Goal: Find specific page/section: Find specific page/section

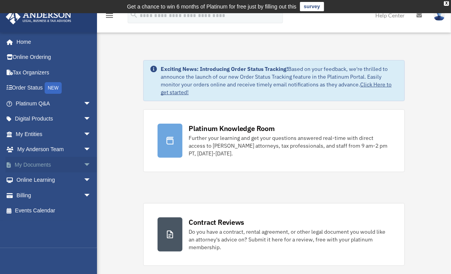
click at [66, 162] on link "My Documents arrow_drop_down" at bounding box center [53, 165] width 97 height 16
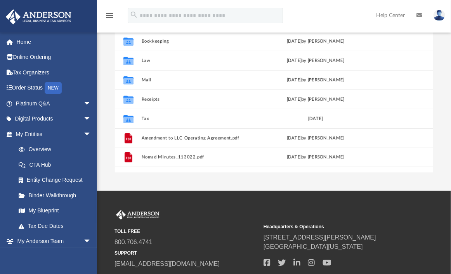
scroll to position [136, 0]
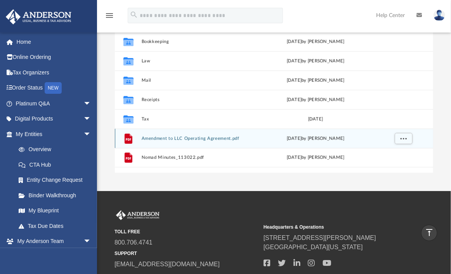
click at [202, 136] on button "Amendment to LLC Operating Agreement.pdf" at bounding box center [198, 138] width 114 height 5
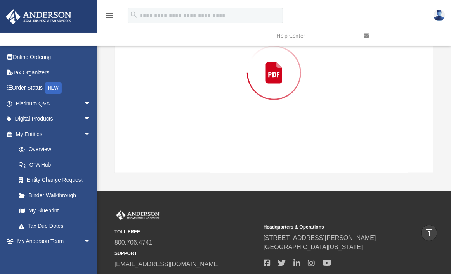
scroll to position [83, 0]
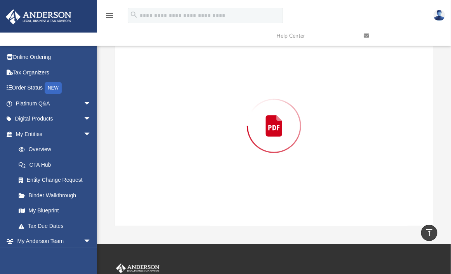
click at [202, 134] on div "Preview" at bounding box center [274, 126] width 318 height 200
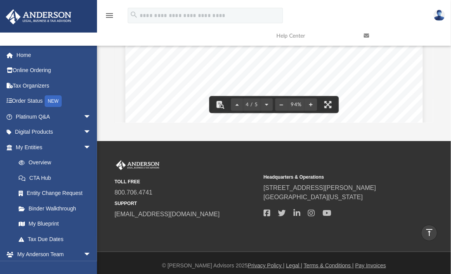
scroll to position [1206, 0]
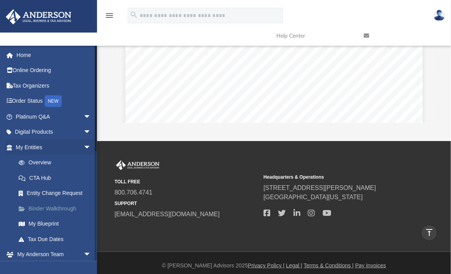
click at [47, 209] on link "Binder Walkthrough" at bounding box center [57, 209] width 92 height 16
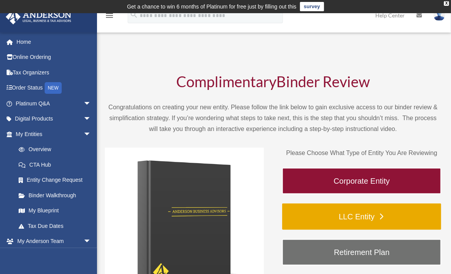
click at [312, 214] on link "LLC Entity" at bounding box center [361, 217] width 159 height 26
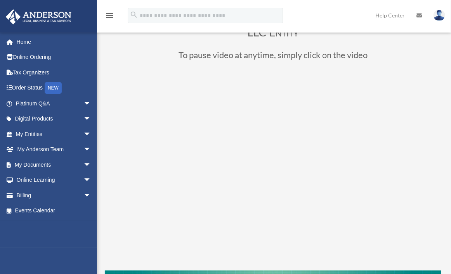
scroll to position [48, 0]
click at [34, 133] on link "My Entities arrow_drop_down" at bounding box center [53, 134] width 97 height 16
click at [66, 136] on link "My Entities arrow_drop_down" at bounding box center [53, 134] width 97 height 16
click at [43, 131] on link "My Entities arrow_drop_down" at bounding box center [53, 134] width 97 height 16
click at [42, 164] on link "My Documents arrow_drop_down" at bounding box center [53, 165] width 97 height 16
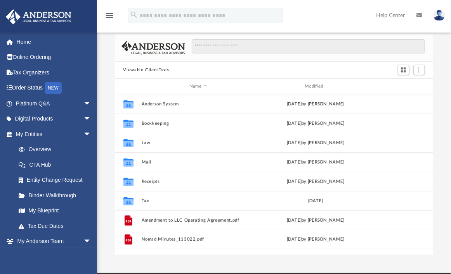
scroll to position [54, 0]
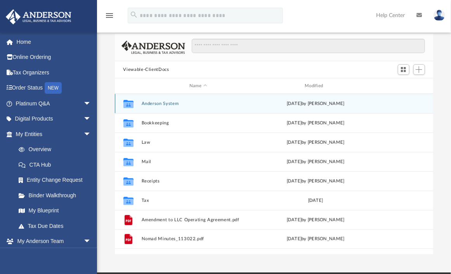
click at [164, 101] on button "Anderson System" at bounding box center [198, 103] width 114 height 5
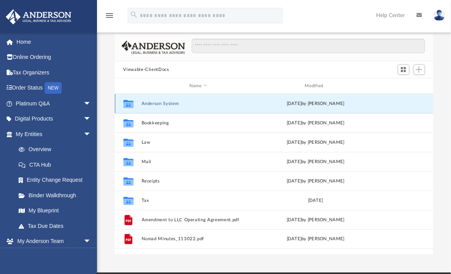
click at [164, 101] on button "Anderson System" at bounding box center [198, 103] width 114 height 5
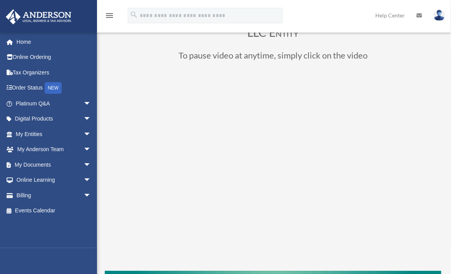
scroll to position [48, 0]
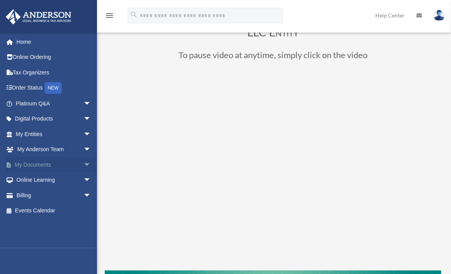
click at [83, 166] on span "arrow_drop_down" at bounding box center [91, 165] width 16 height 16
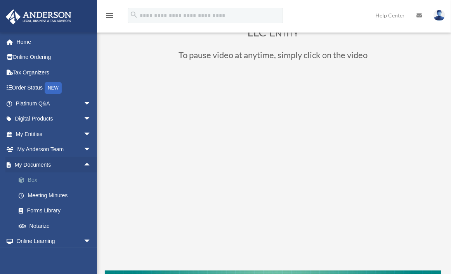
click at [38, 181] on link "Box" at bounding box center [57, 181] width 92 height 16
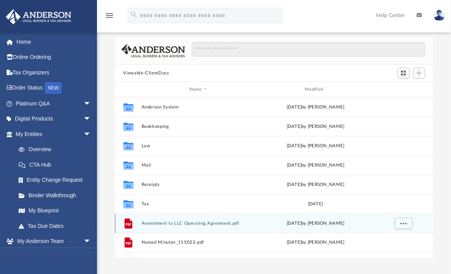
scroll to position [56, 0]
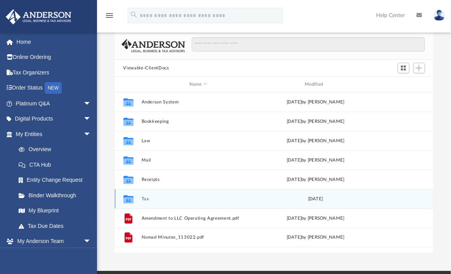
click at [144, 197] on button "Tax" at bounding box center [198, 199] width 114 height 5
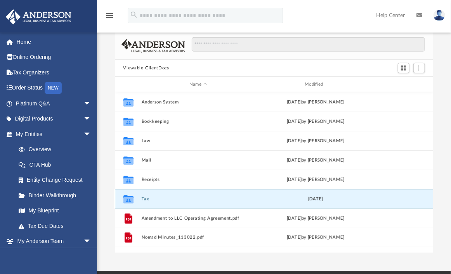
click at [144, 197] on button "Tax" at bounding box center [198, 199] width 114 height 5
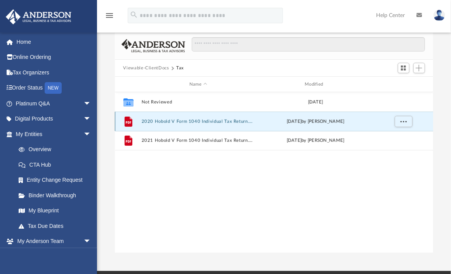
click at [185, 119] on button "2020 Hobold V Form 1040 Individual Tax Return.pdf" at bounding box center [198, 121] width 114 height 5
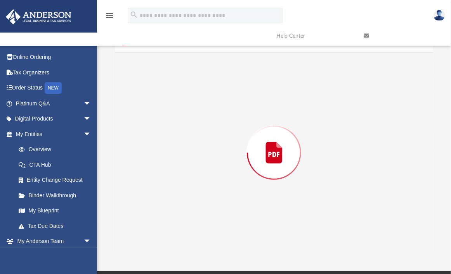
click at [185, 114] on div "Preview" at bounding box center [274, 153] width 318 height 200
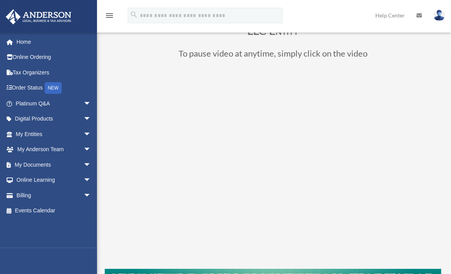
scroll to position [48, 0]
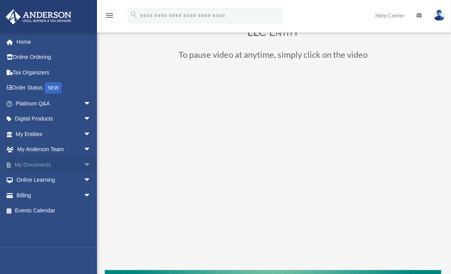
click at [83, 163] on span "arrow_drop_down" at bounding box center [91, 165] width 16 height 16
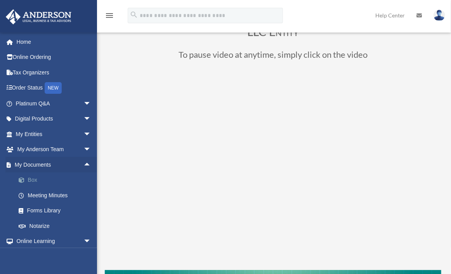
click at [36, 178] on link "Box" at bounding box center [57, 181] width 92 height 16
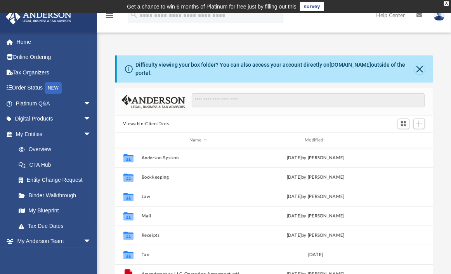
scroll to position [170, 312]
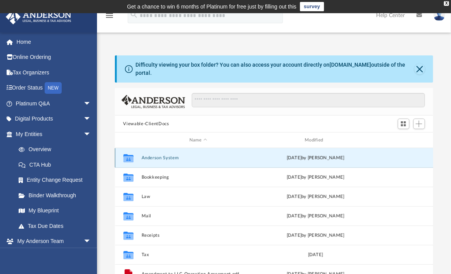
click at [173, 155] on button "Anderson System" at bounding box center [198, 157] width 114 height 5
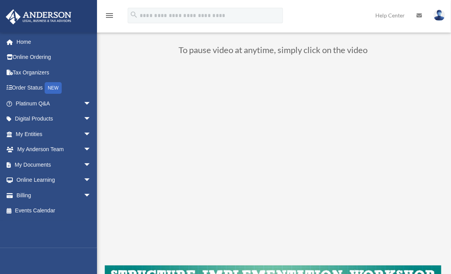
scroll to position [49, 0]
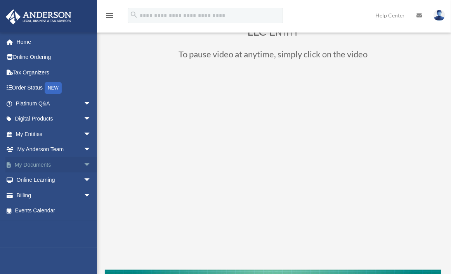
click at [55, 164] on link "My Documents arrow_drop_down" at bounding box center [53, 165] width 97 height 16
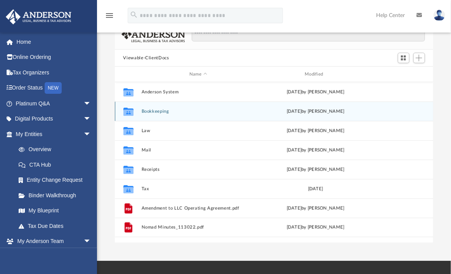
scroll to position [72, 0]
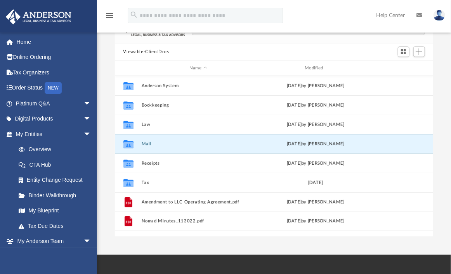
click at [148, 142] on button "Mail" at bounding box center [198, 144] width 114 height 5
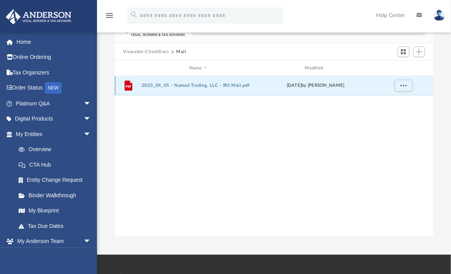
click at [181, 83] on button "2023_04_05 - Nomad Trading, LLC - IRS Mail.pdf" at bounding box center [198, 85] width 114 height 5
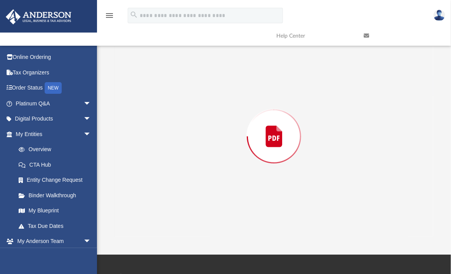
click at [181, 80] on div "Preview" at bounding box center [274, 136] width 318 height 200
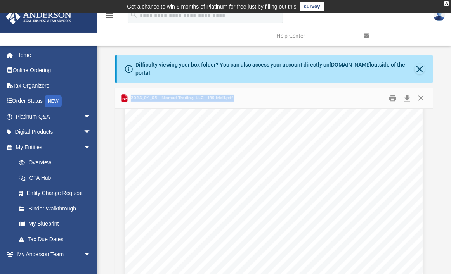
scroll to position [0, 0]
click at [38, 162] on link "Overview" at bounding box center [57, 163] width 92 height 16
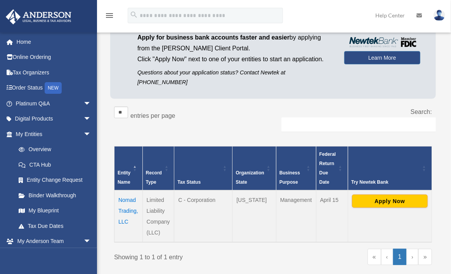
scroll to position [88, 0]
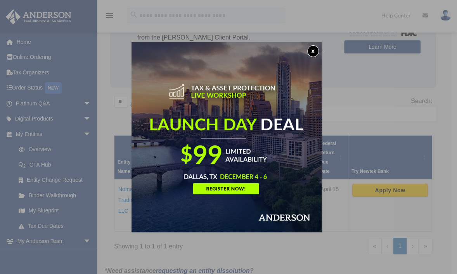
click at [315, 51] on button "x" at bounding box center [313, 51] width 12 height 12
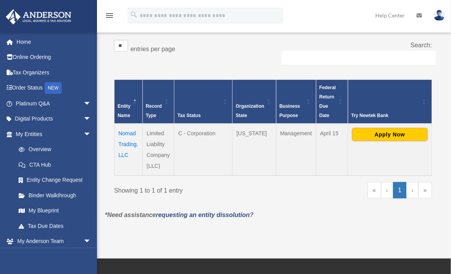
scroll to position [144, 0]
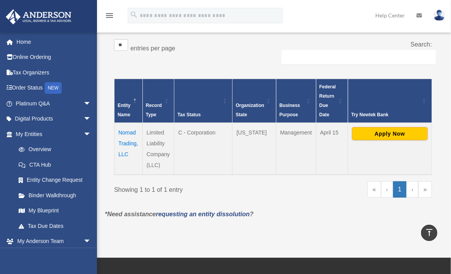
click at [127, 133] on td "Nomad Trading, LLC" at bounding box center [128, 149] width 28 height 52
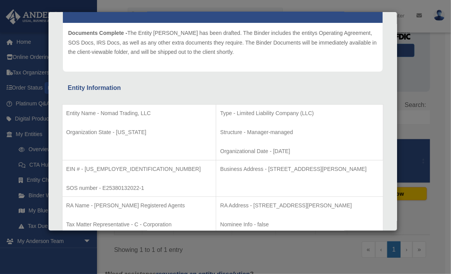
scroll to position [86, 0]
